Goal: Task Accomplishment & Management: Use online tool/utility

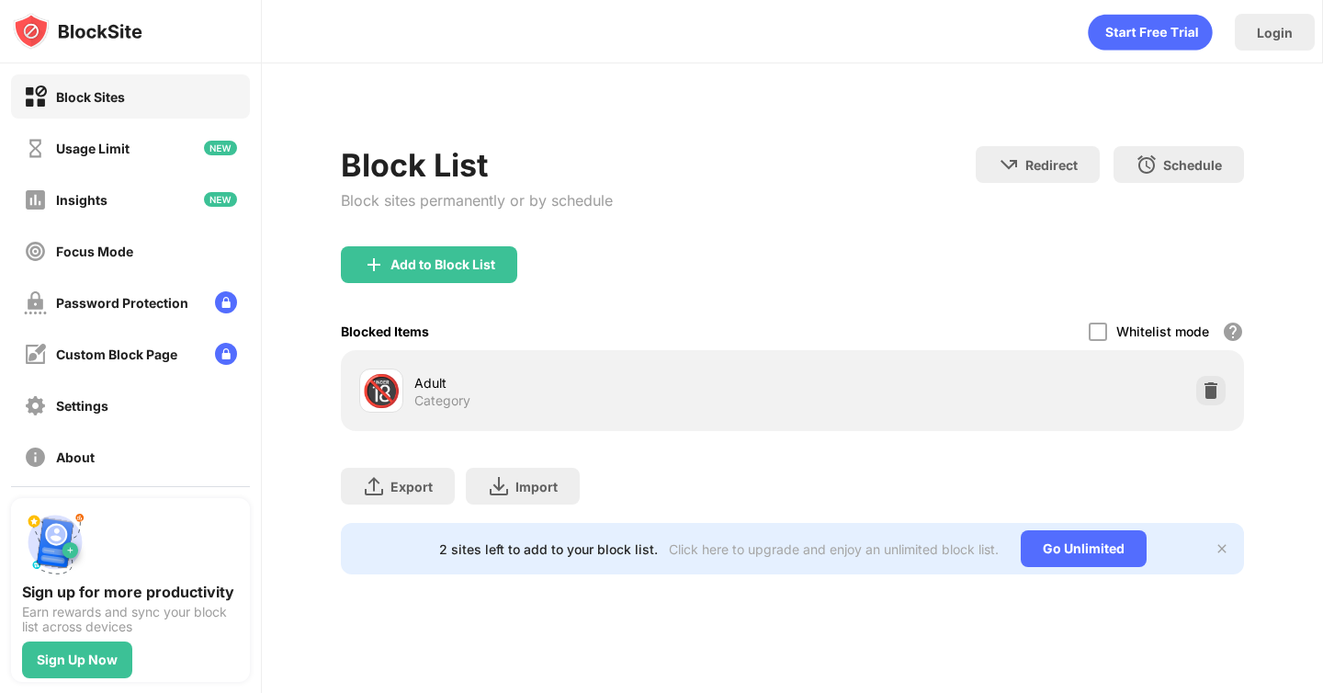
click at [414, 402] on div "Category" at bounding box center [442, 400] width 56 height 17
click at [456, 253] on div "Add to Block List" at bounding box center [429, 264] width 176 height 37
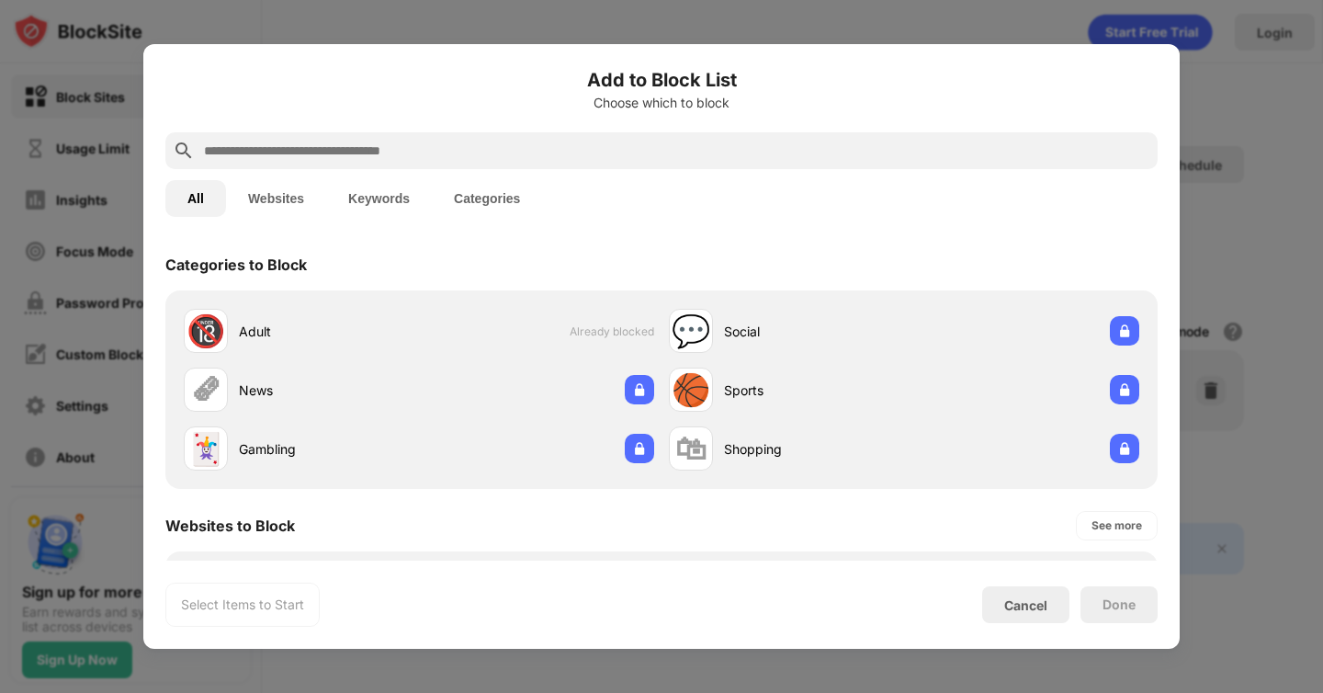
click at [327, 153] on input "text" at bounding box center [676, 151] width 948 height 22
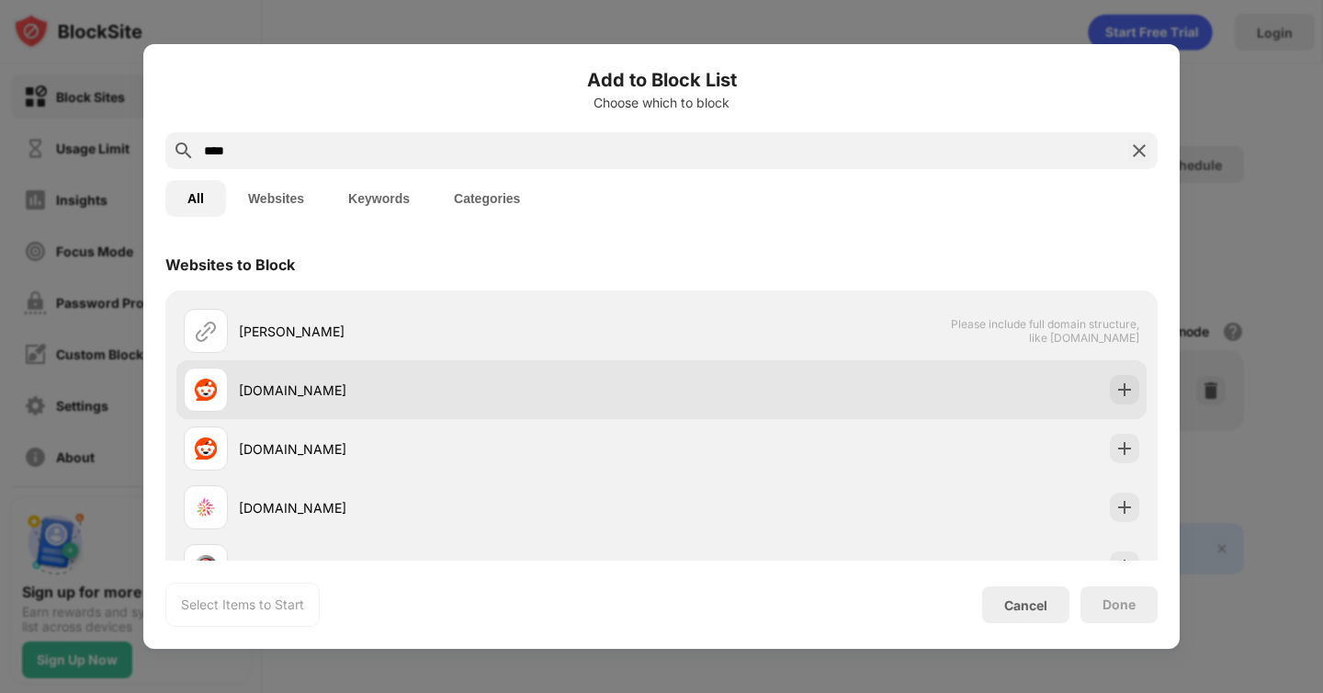
type input "****"
click at [1140, 385] on div "[DOMAIN_NAME]" at bounding box center [661, 389] width 970 height 59
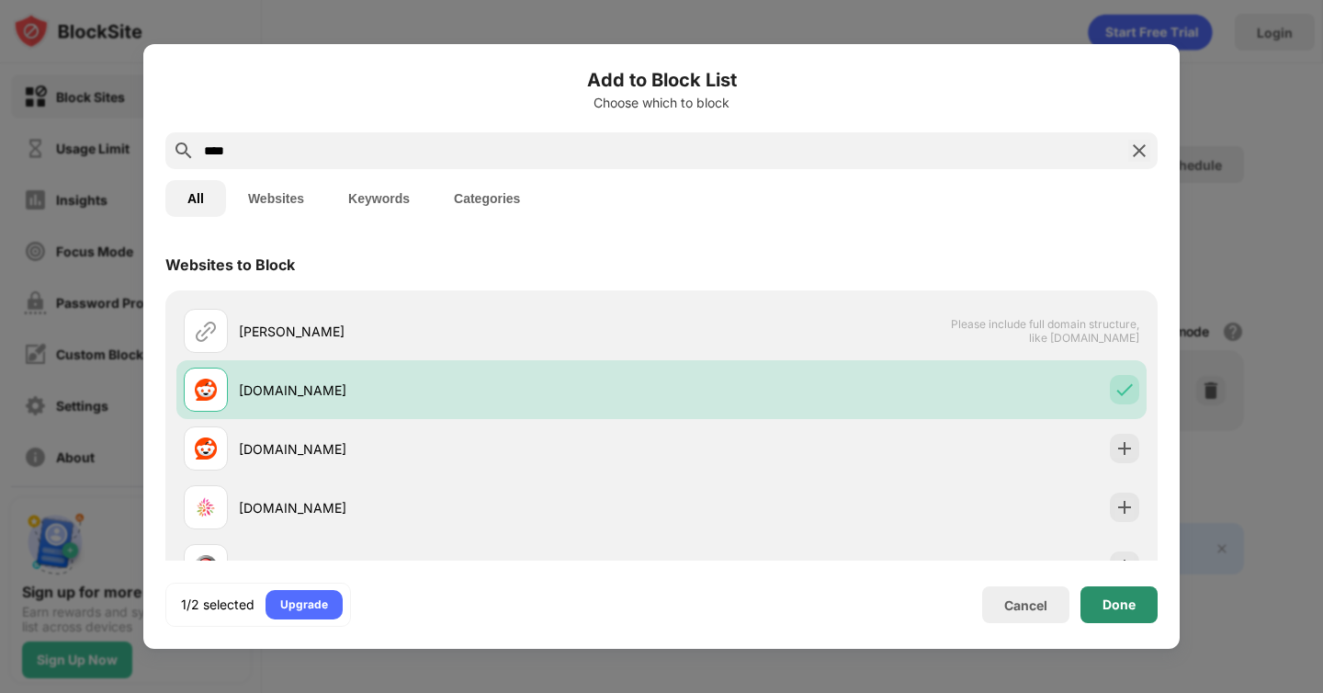
click at [1113, 597] on div "Done" at bounding box center [1119, 604] width 33 height 15
